Goal: Information Seeking & Learning: Check status

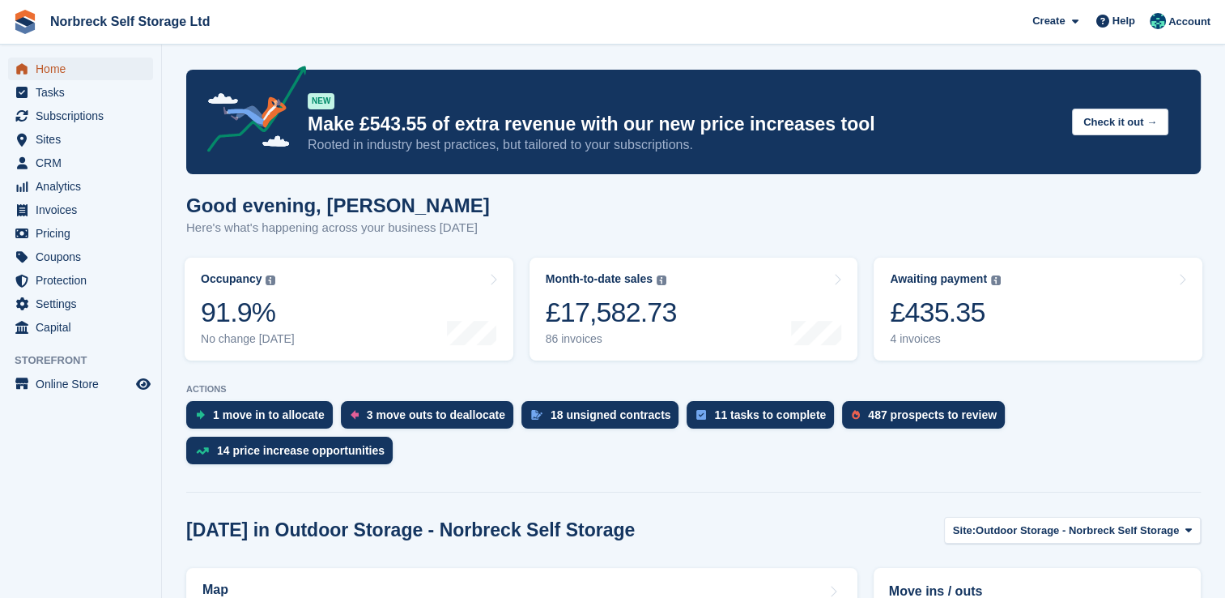
click at [45, 74] on span "Home" at bounding box center [84, 68] width 97 height 23
click at [45, 194] on span "Analytics" at bounding box center [84, 186] width 97 height 23
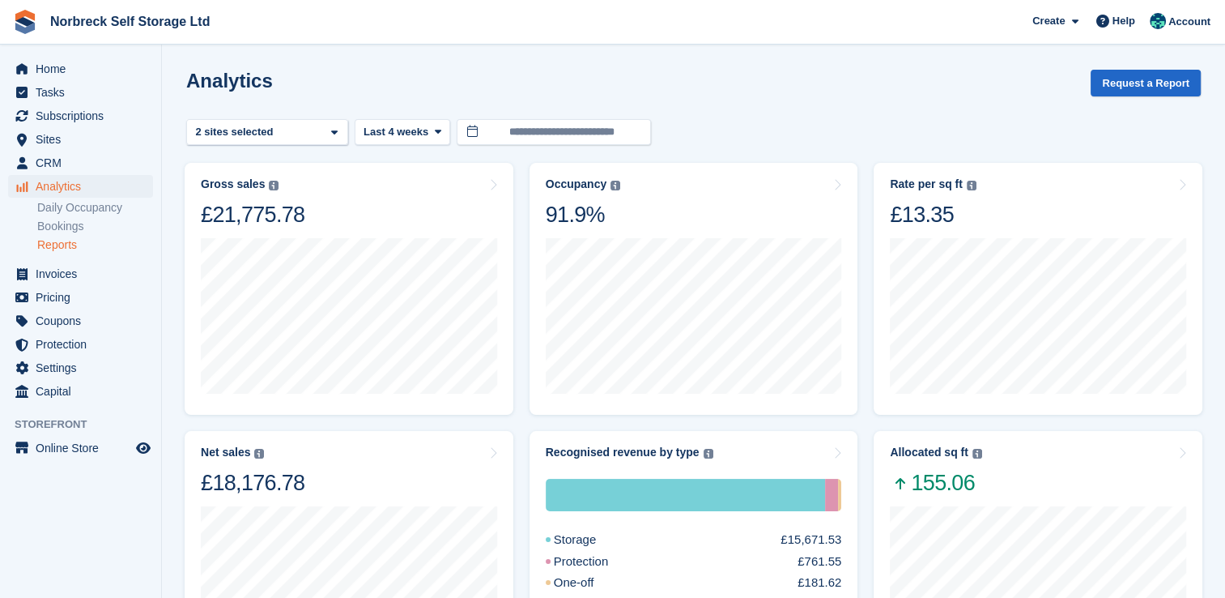
click at [53, 249] on link "Reports" at bounding box center [95, 244] width 116 height 15
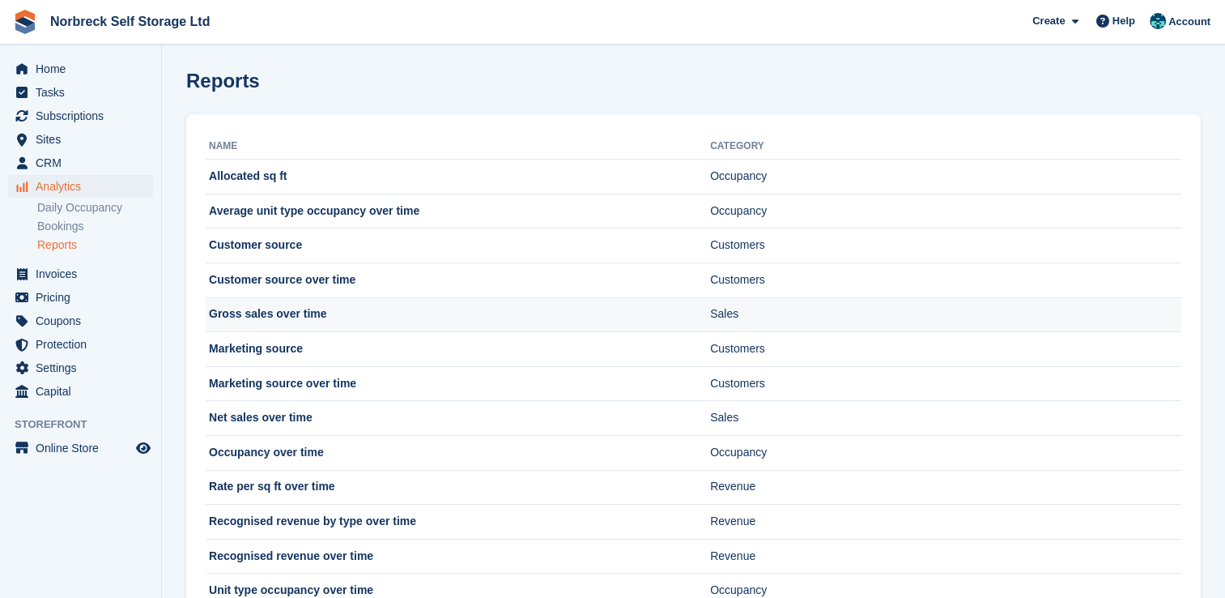
click at [304, 312] on td "Gross sales over time" at bounding box center [458, 314] width 504 height 35
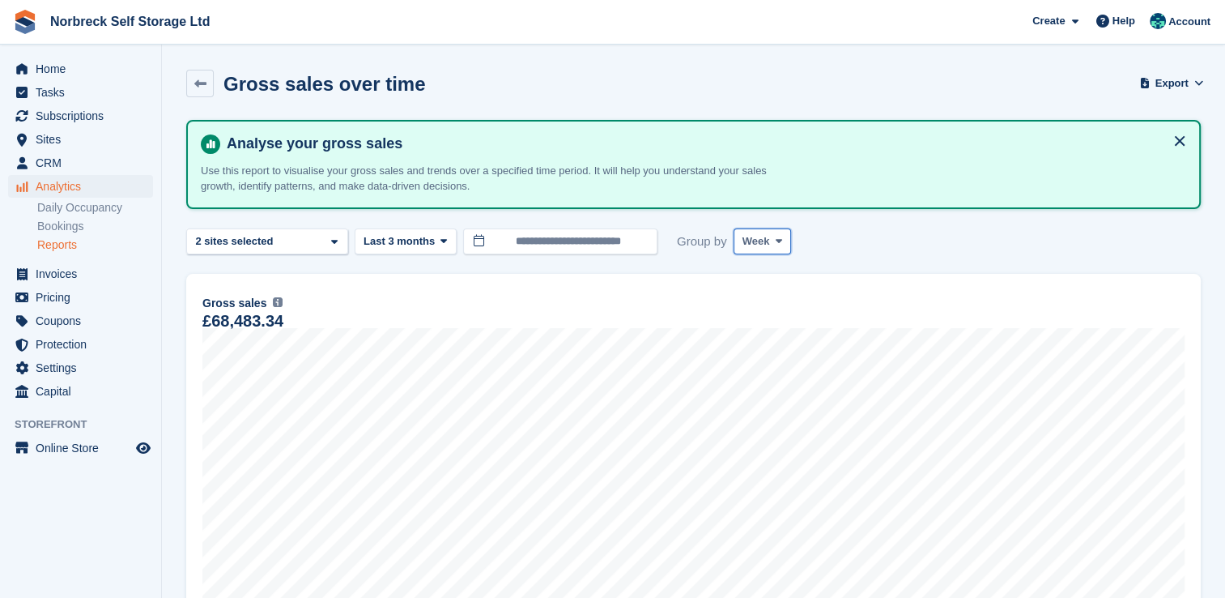
click at [776, 241] on icon at bounding box center [779, 241] width 6 height 11
click at [770, 335] on link "Month" at bounding box center [811, 337] width 141 height 29
click at [441, 238] on icon at bounding box center [444, 241] width 6 height 11
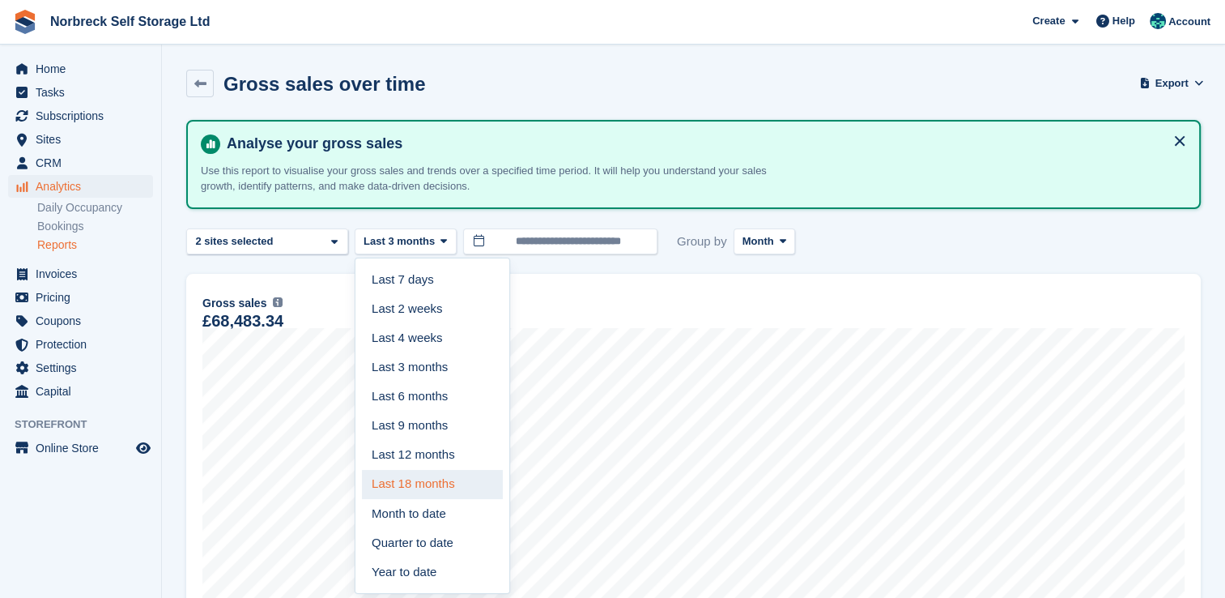
click at [417, 480] on link "Last 18 months" at bounding box center [432, 484] width 141 height 29
